Goal: Transaction & Acquisition: Purchase product/service

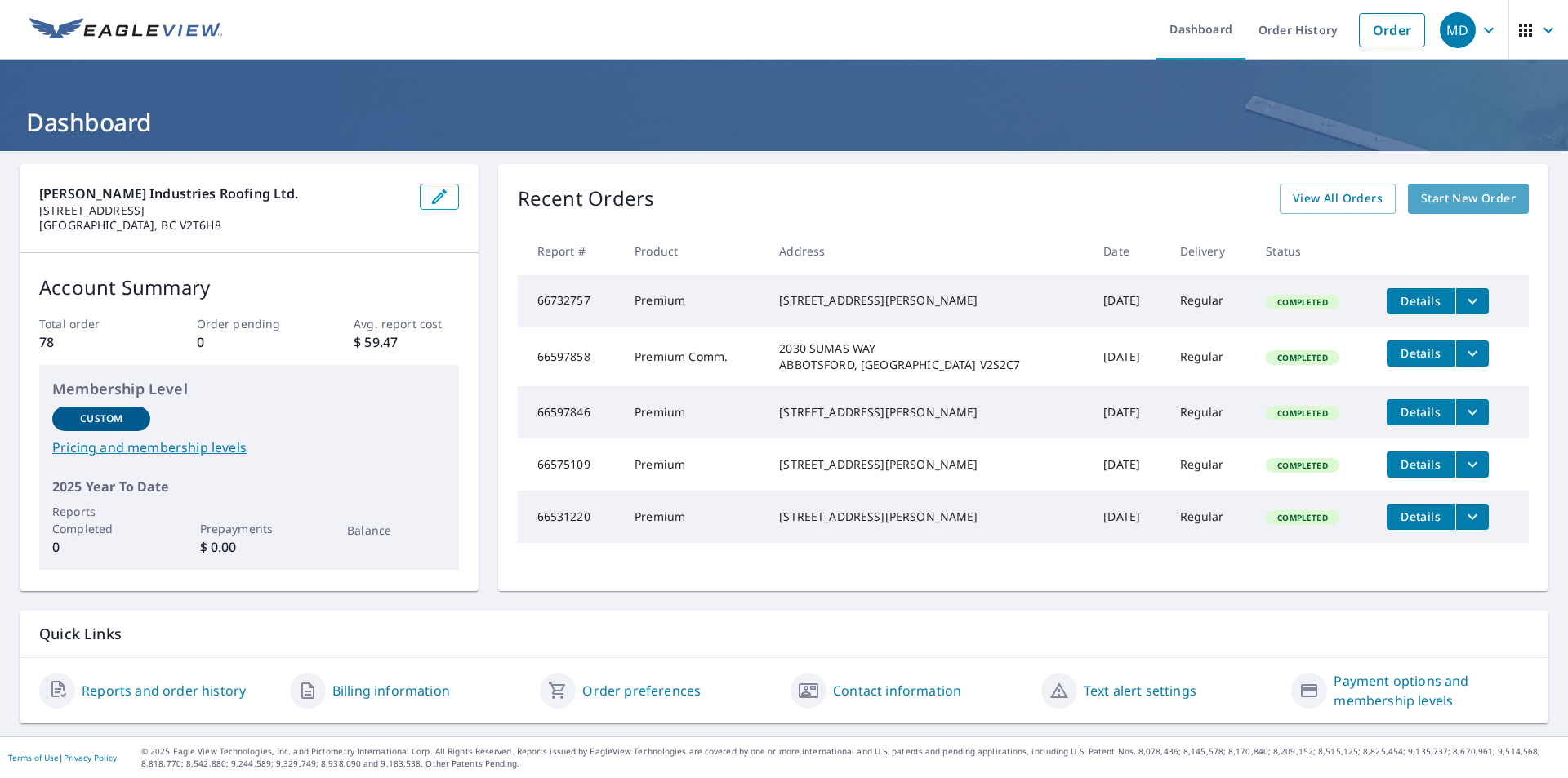
click at [1460, 202] on span "Start New Order" at bounding box center [1467, 199] width 95 height 21
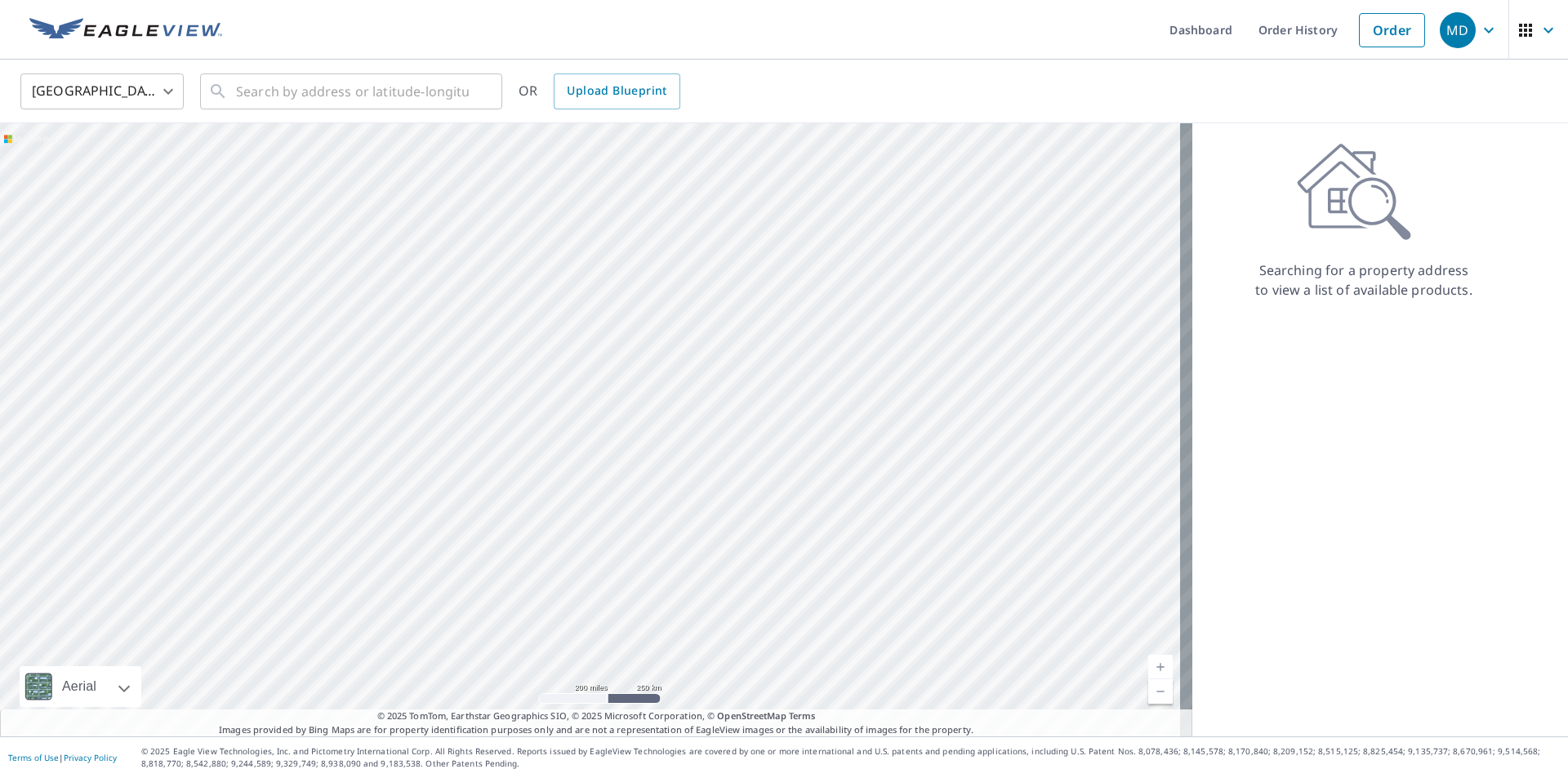
click at [165, 84] on body "MD MD Dashboard Order History Order MD [GEOGRAPHIC_DATA] US ​ ​ OR Upload Bluep…" at bounding box center [784, 389] width 1568 height 778
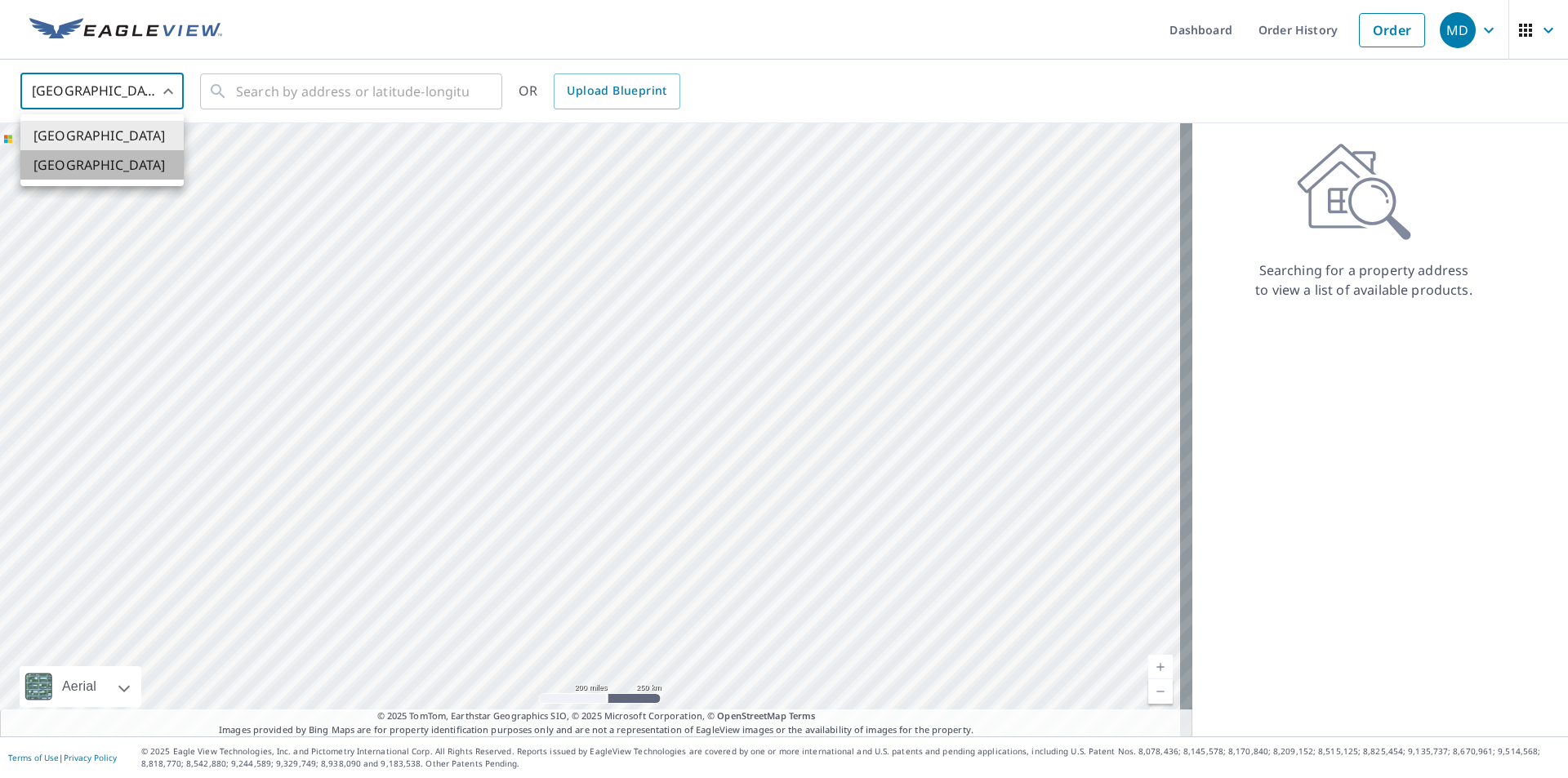
click at [124, 164] on li "[GEOGRAPHIC_DATA]" at bounding box center [102, 164] width 164 height 29
type input "CA"
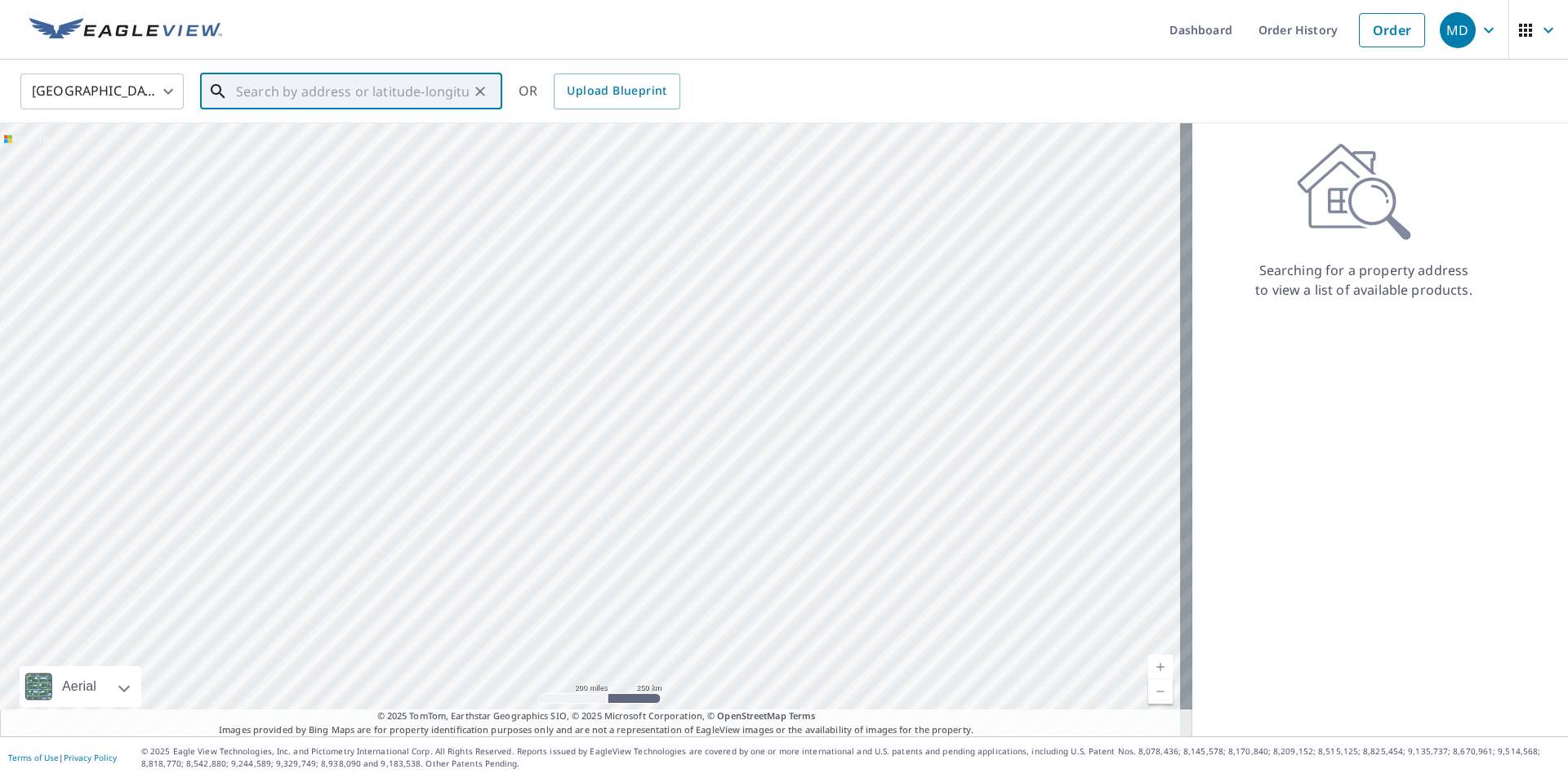
click at [240, 96] on input "text" at bounding box center [353, 91] width 233 height 46
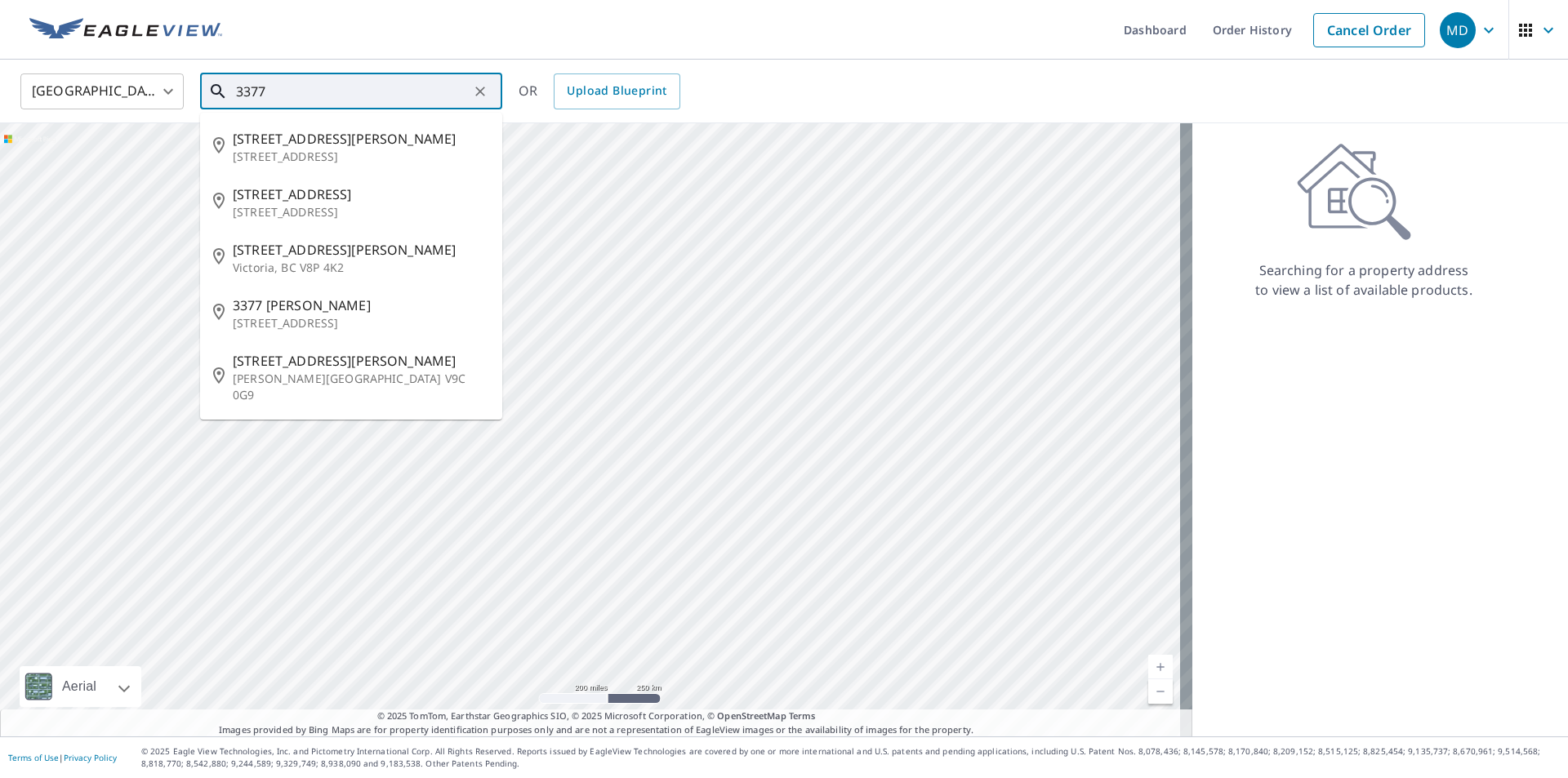
click at [240, 96] on input "3377" at bounding box center [353, 91] width 233 height 46
click at [306, 93] on input "3377" at bounding box center [353, 91] width 233 height 46
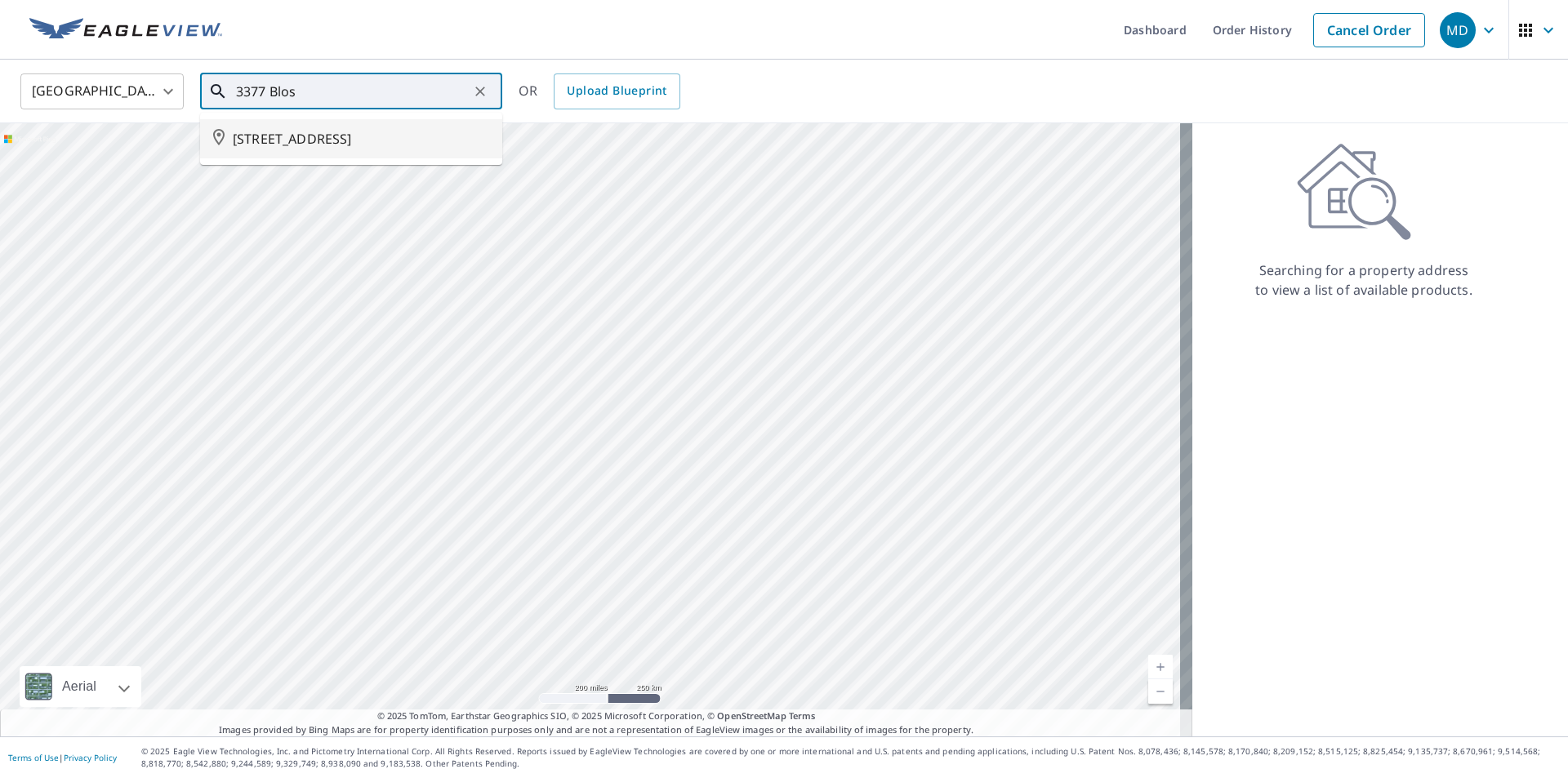
click at [280, 134] on span "[STREET_ADDRESS]" at bounding box center [361, 138] width 257 height 20
type input "[STREET_ADDRESS]"
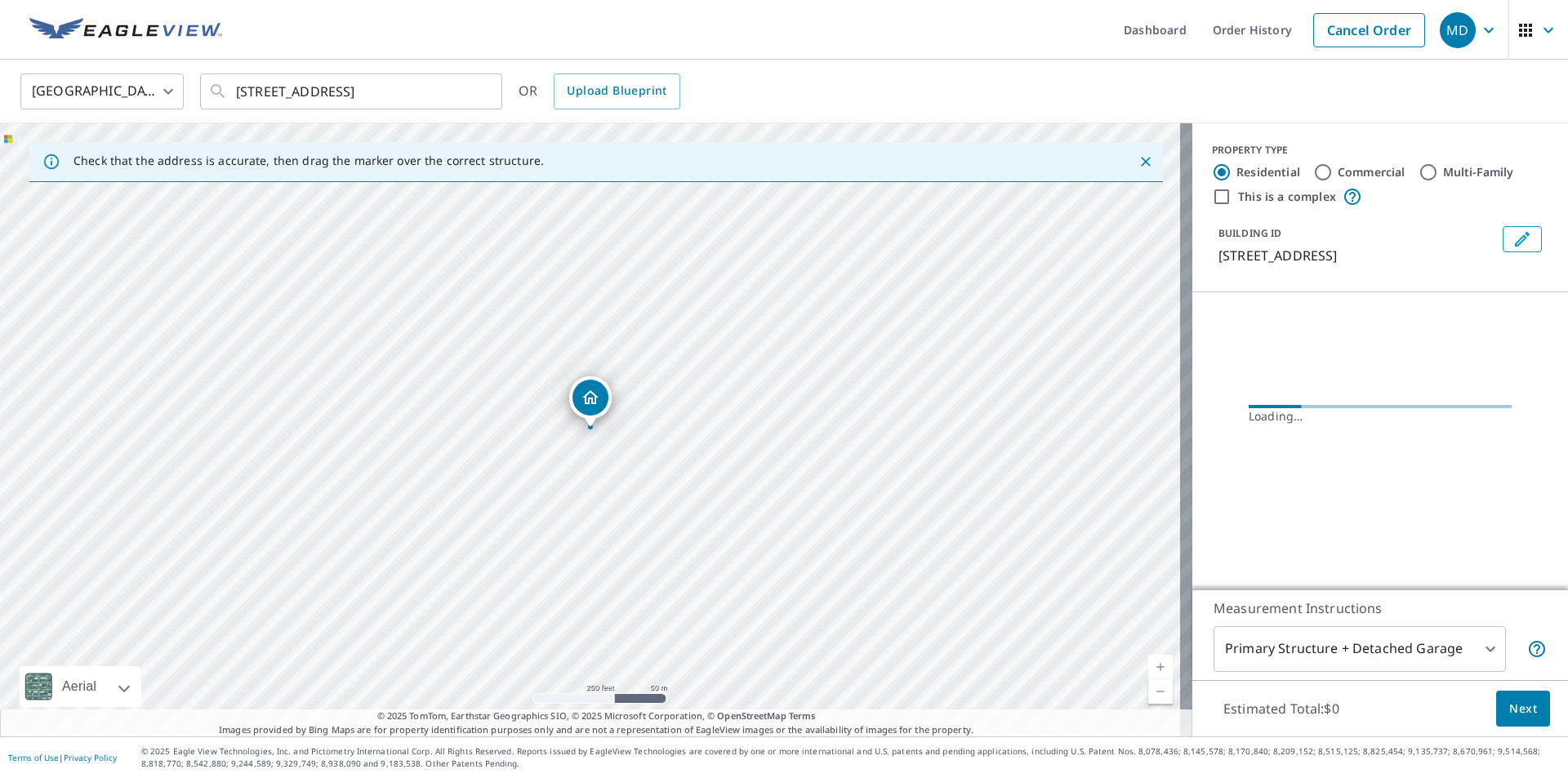
click at [535, 429] on div "[STREET_ADDRESS]" at bounding box center [596, 429] width 1192 height 613
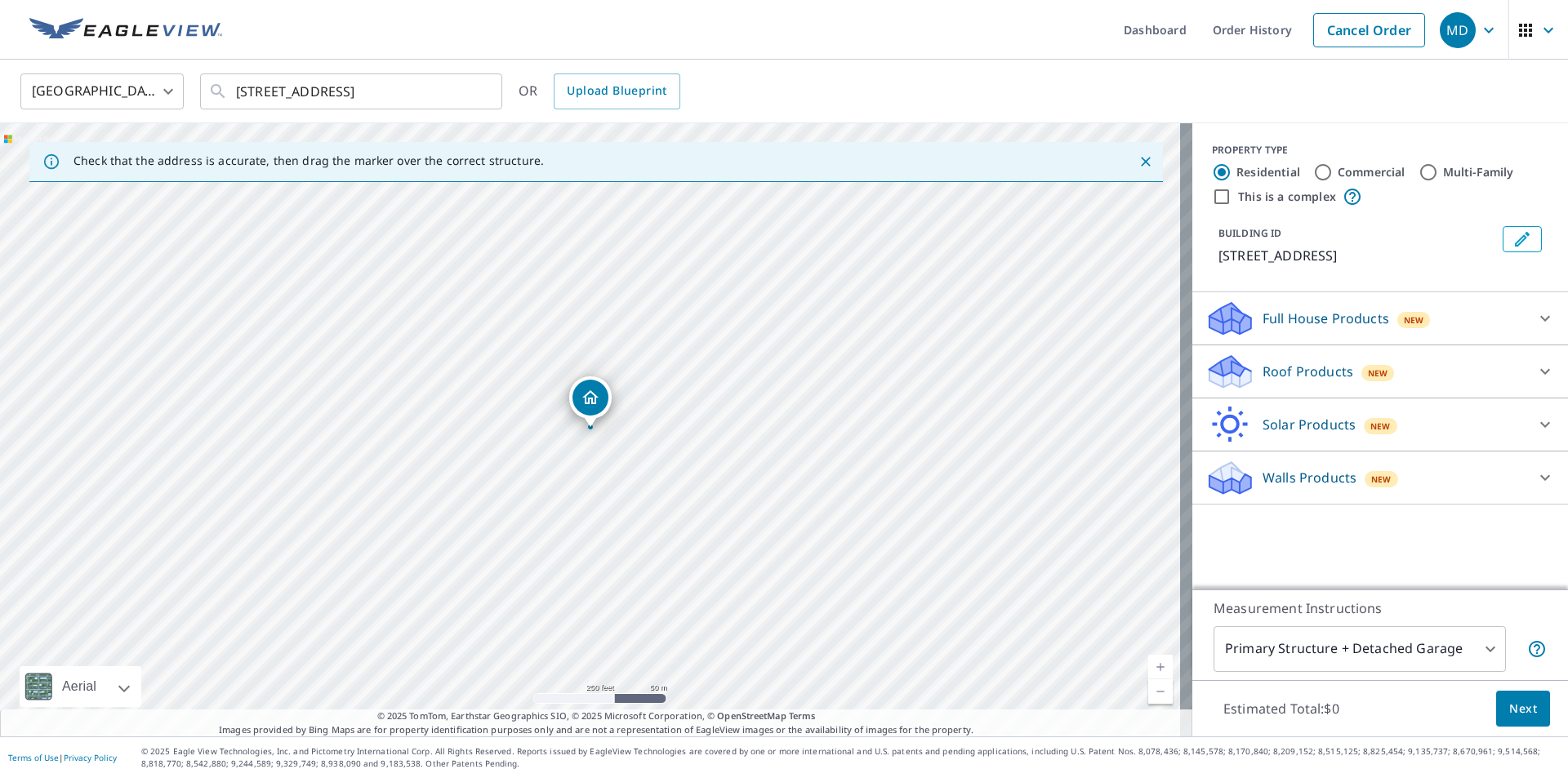
click at [524, 446] on div "[STREET_ADDRESS]" at bounding box center [596, 429] width 1192 height 613
click at [1150, 661] on link "Current Level 17, Zoom In" at bounding box center [1160, 667] width 24 height 24
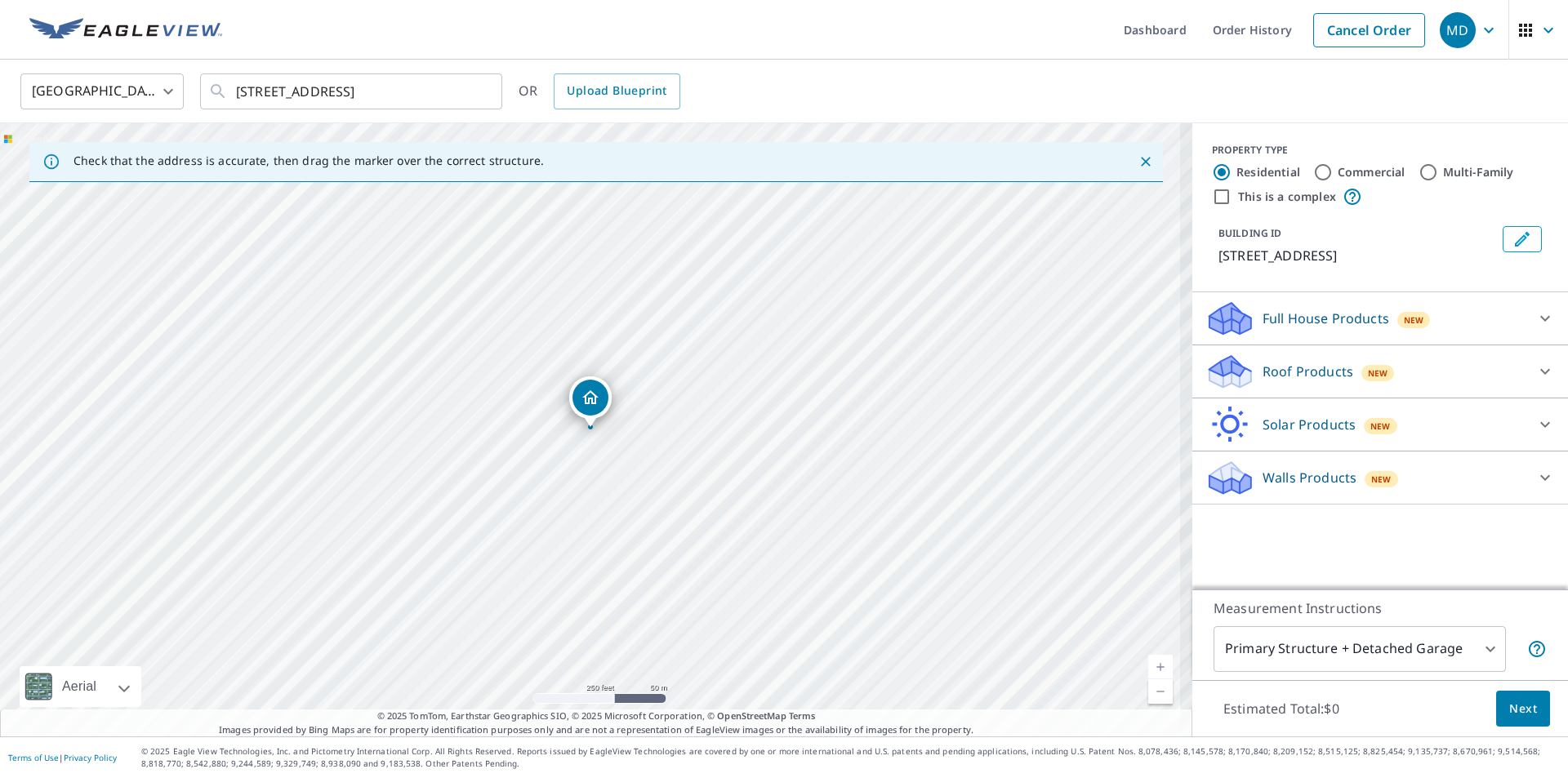
click at [1150, 661] on link "Current Level 17, Zoom In" at bounding box center [1160, 667] width 24 height 24
click at [1150, 661] on link "Current Level 17.94959504656276, Zoom In" at bounding box center [1160, 667] width 24 height 24
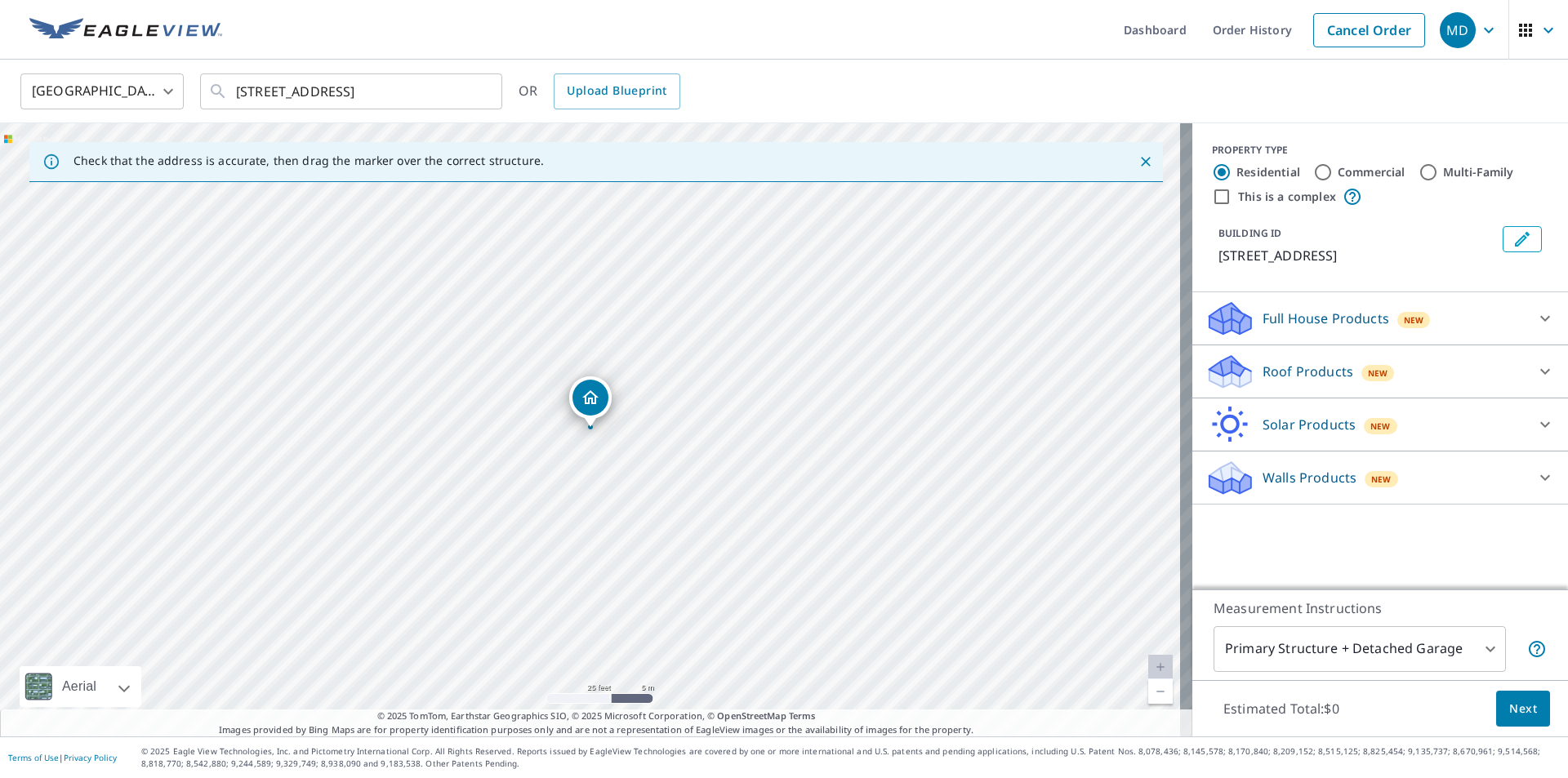
click at [1150, 661] on link "Current Level 20, Zoom In Disabled" at bounding box center [1160, 667] width 24 height 24
click at [1535, 381] on icon at bounding box center [1544, 371] width 20 height 20
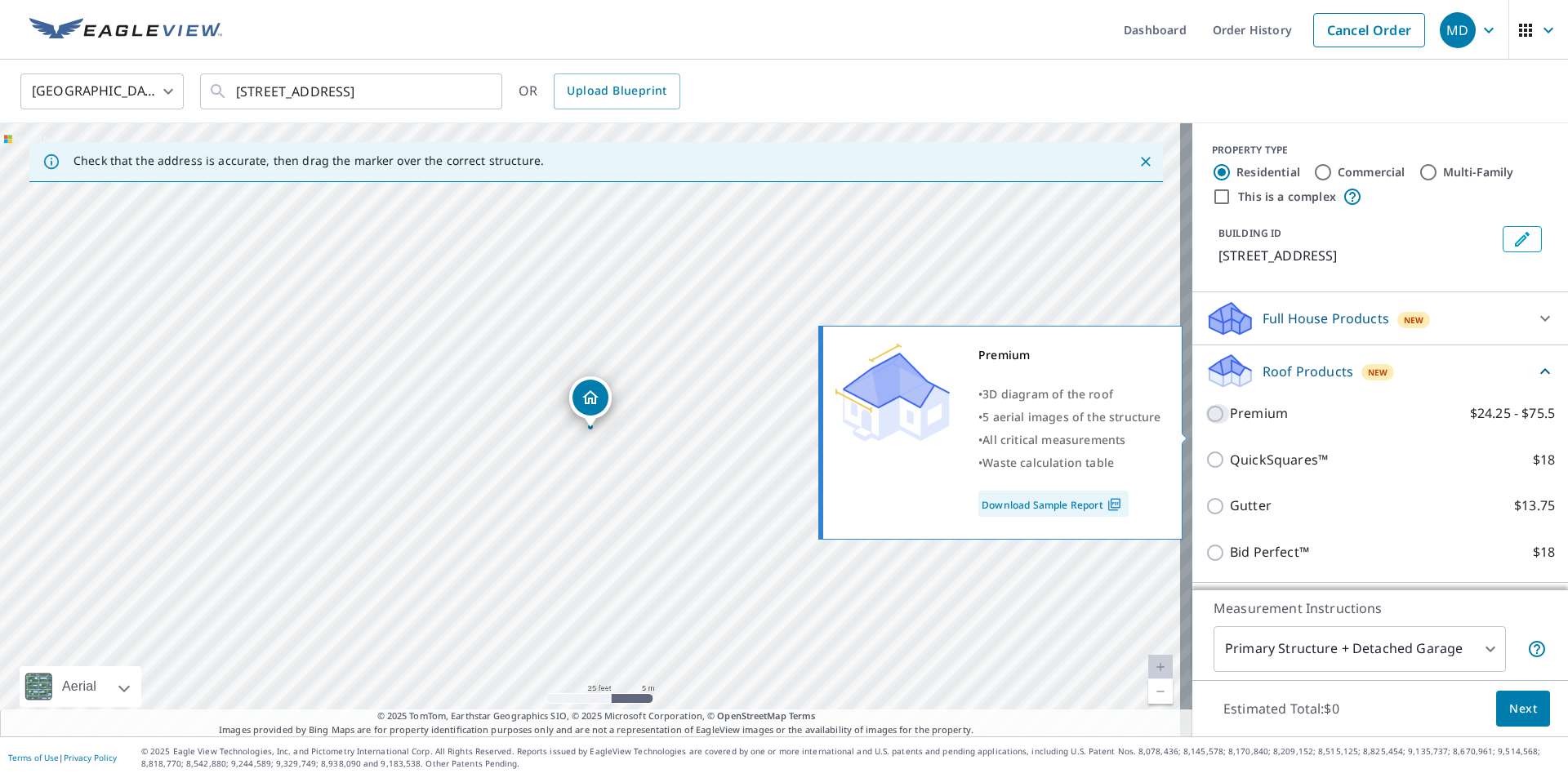
click at [1207, 424] on input "Premium $24.25 - $75.5" at bounding box center [1217, 413] width 24 height 20
checkbox input "true"
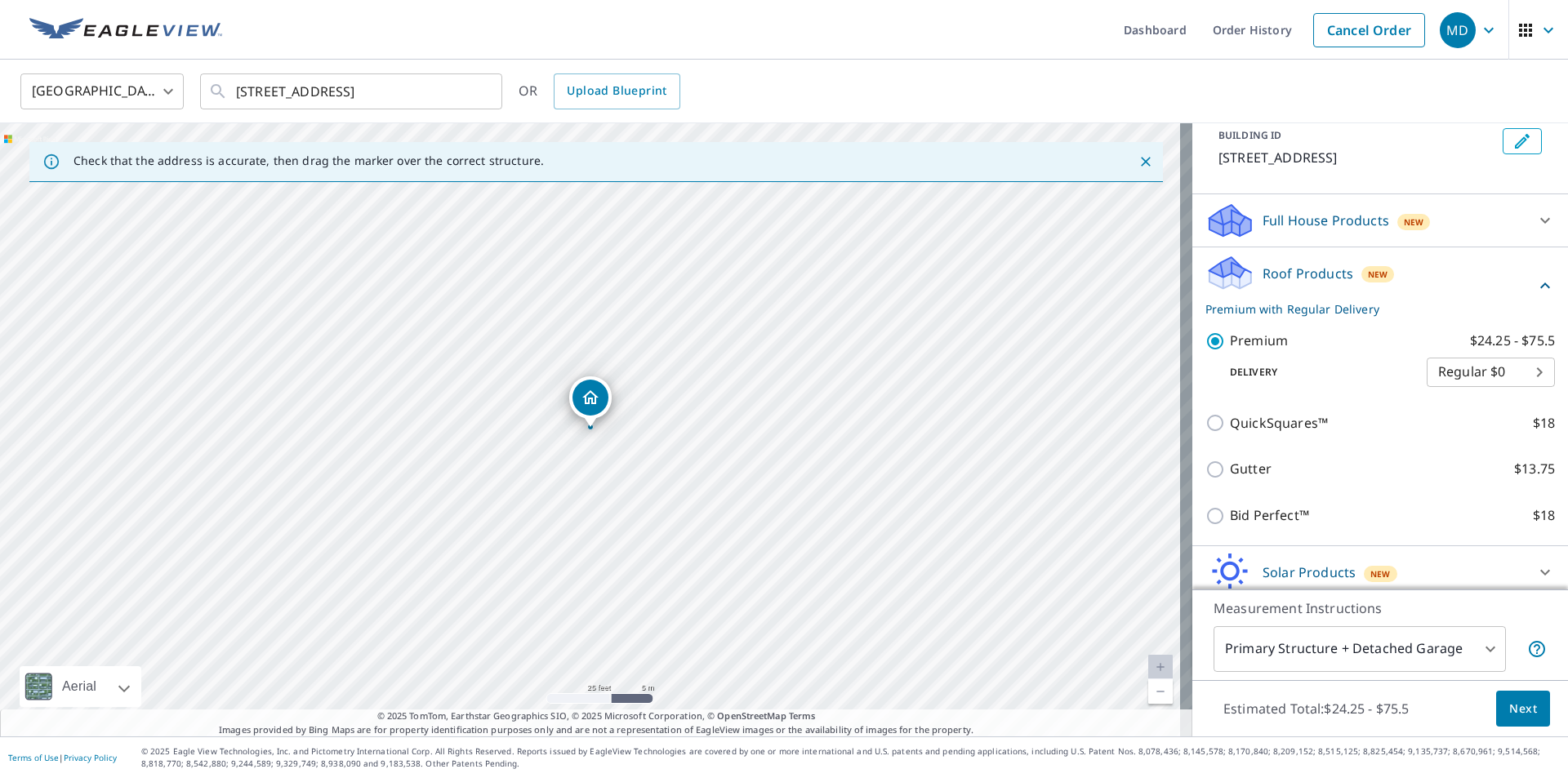
scroll to position [131, 0]
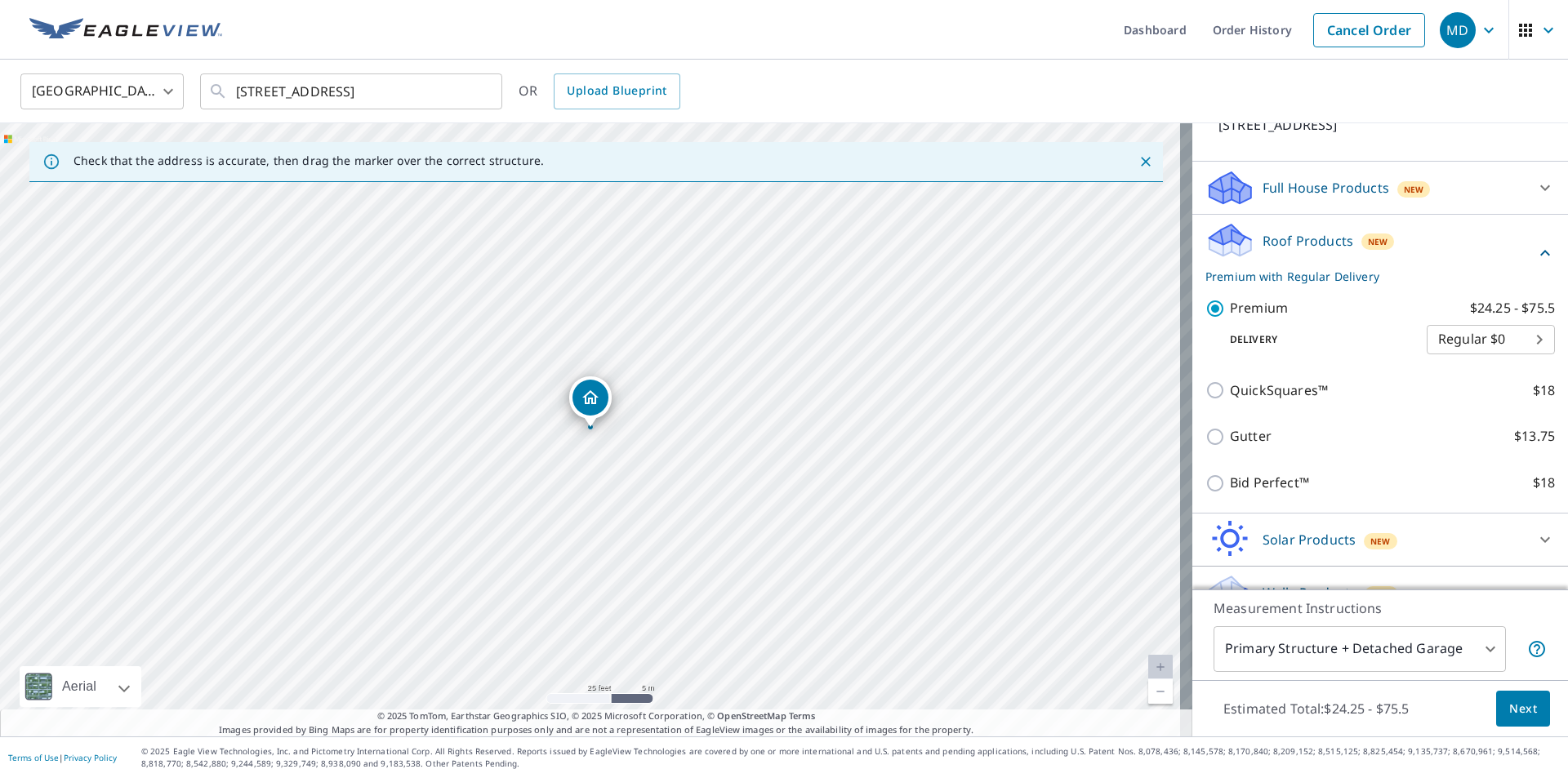
click at [1474, 640] on body "MD MD Dashboard Order History Cancel Order MD [GEOGRAPHIC_DATA] [GEOGRAPHIC_DAT…" at bounding box center [784, 389] width 1568 height 778
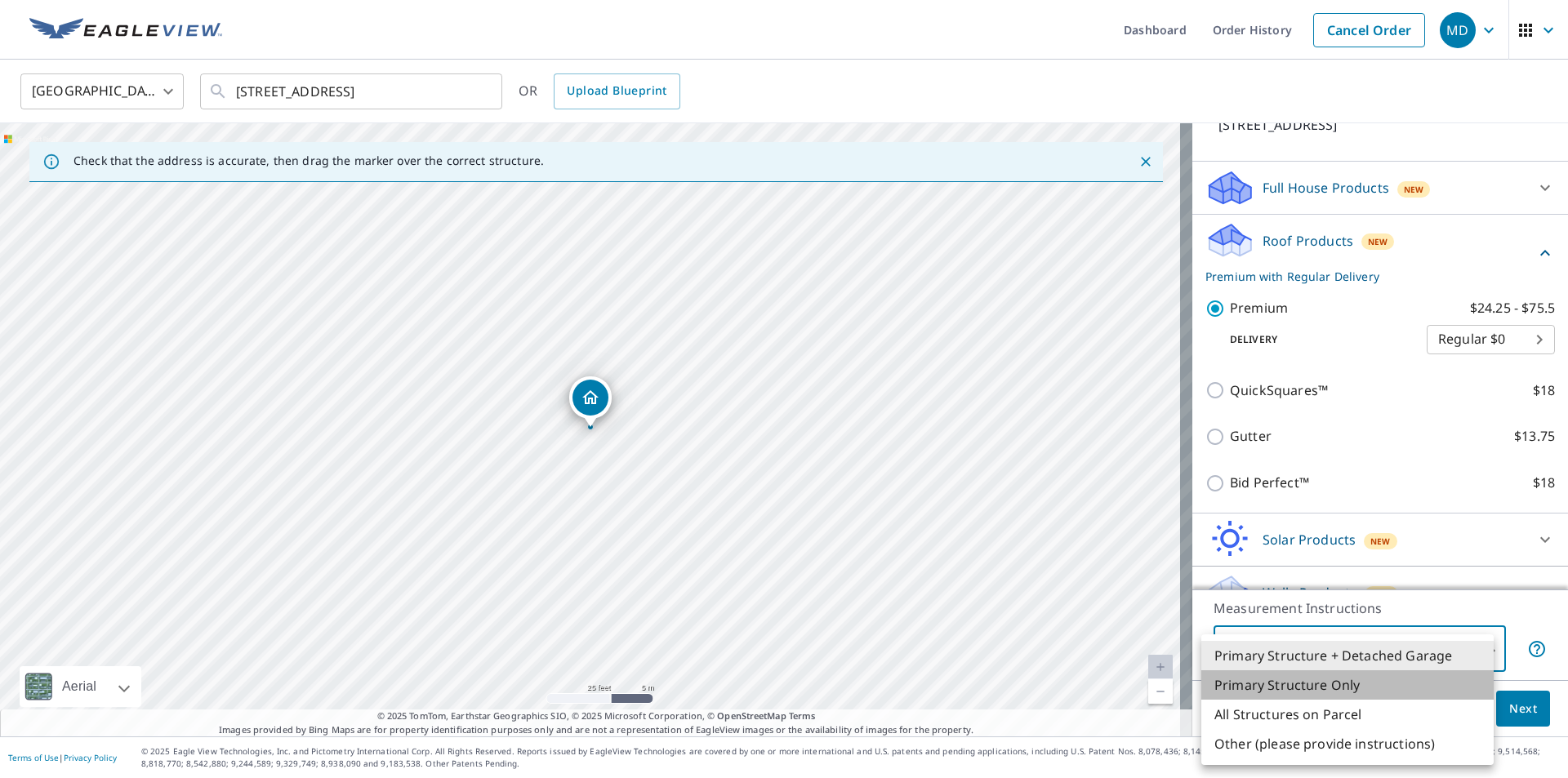
click at [1402, 679] on li "Primary Structure Only" at bounding box center [1347, 684] width 292 height 29
type input "2"
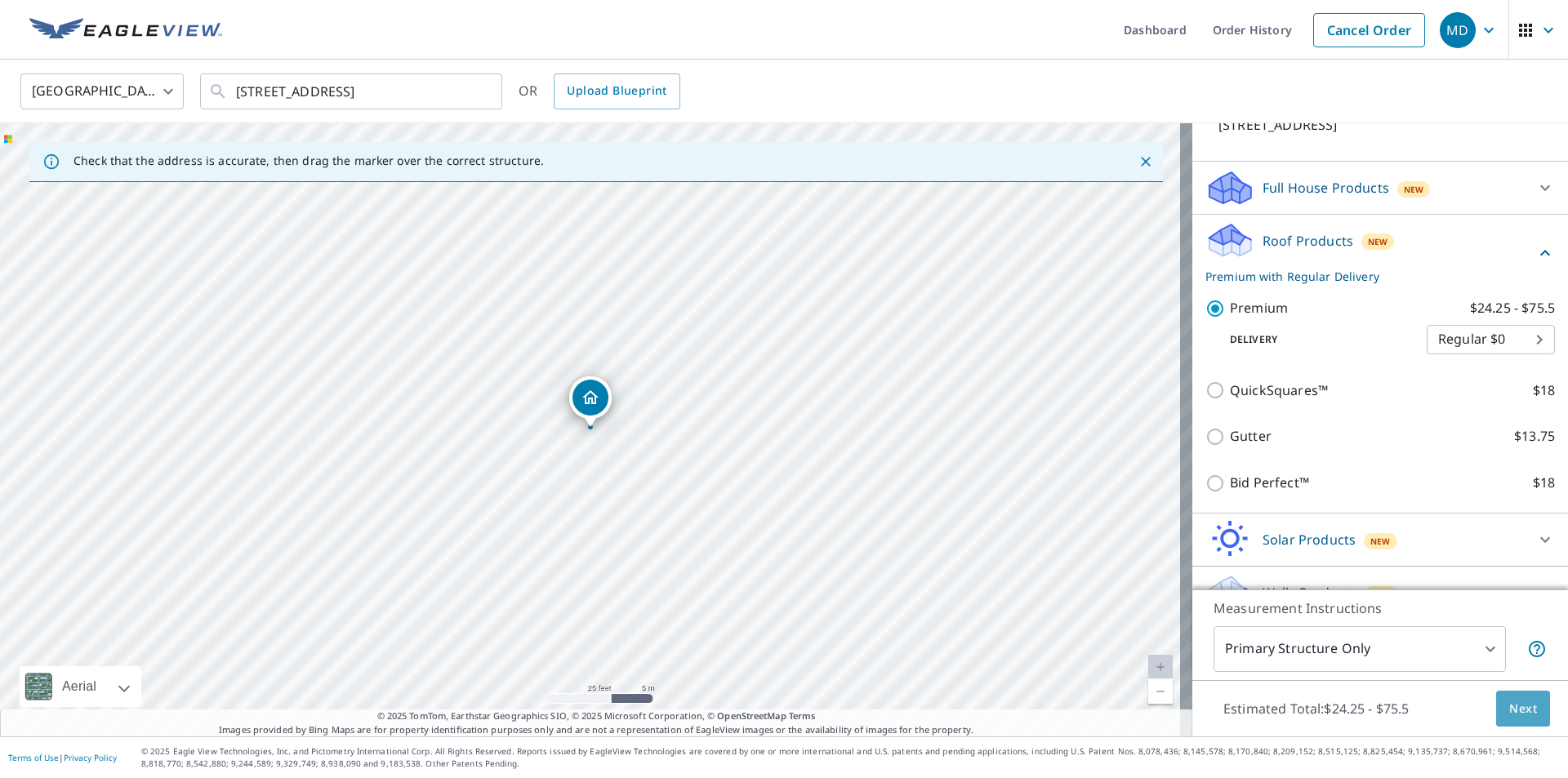
click at [1517, 711] on span "Next" at bounding box center [1523, 709] width 28 height 21
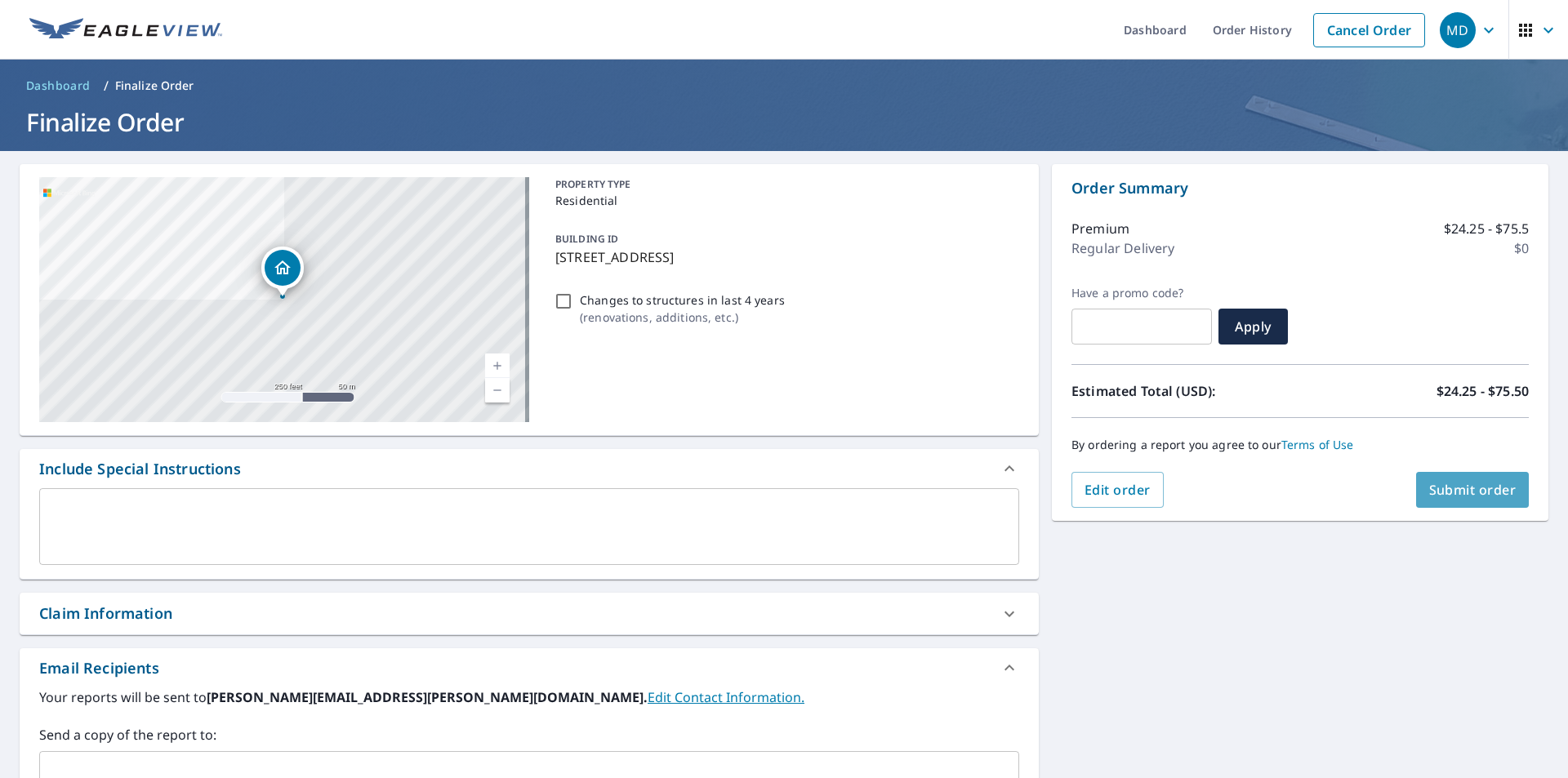
click at [1460, 490] on span "Submit order" at bounding box center [1472, 490] width 87 height 18
